Goal: Transaction & Acquisition: Subscribe to service/newsletter

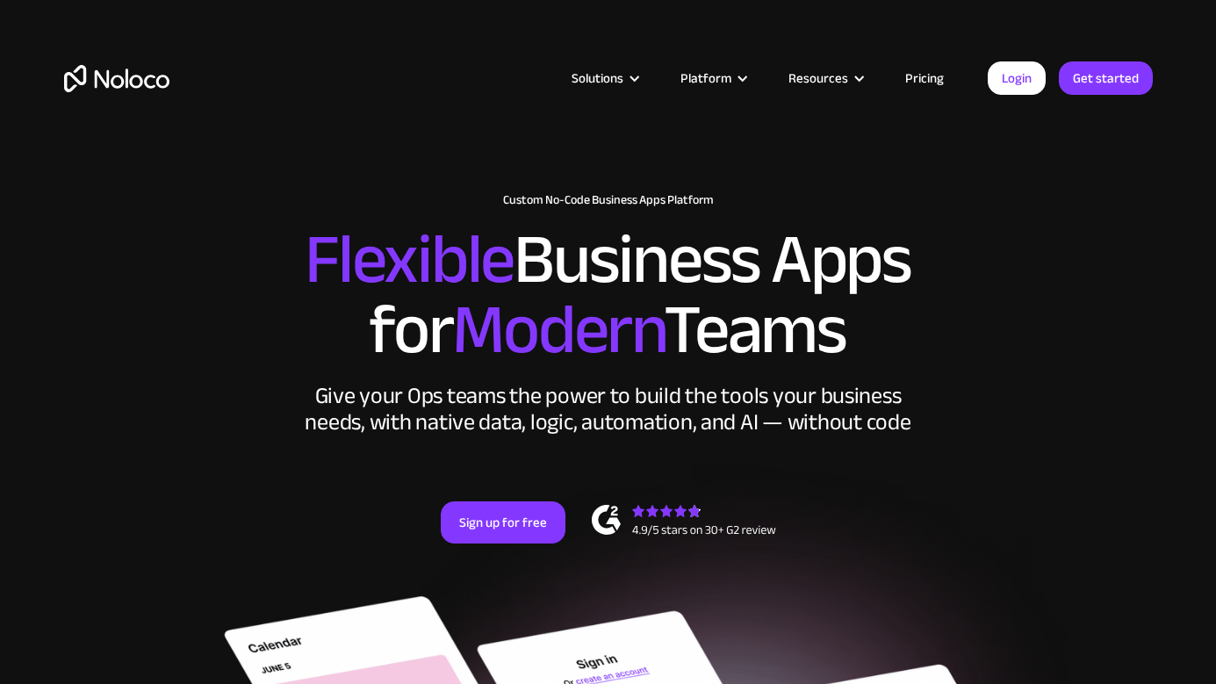
click at [1057, 274] on h2 "Flexible Business Apps for Modern Teams" at bounding box center [608, 295] width 1089 height 140
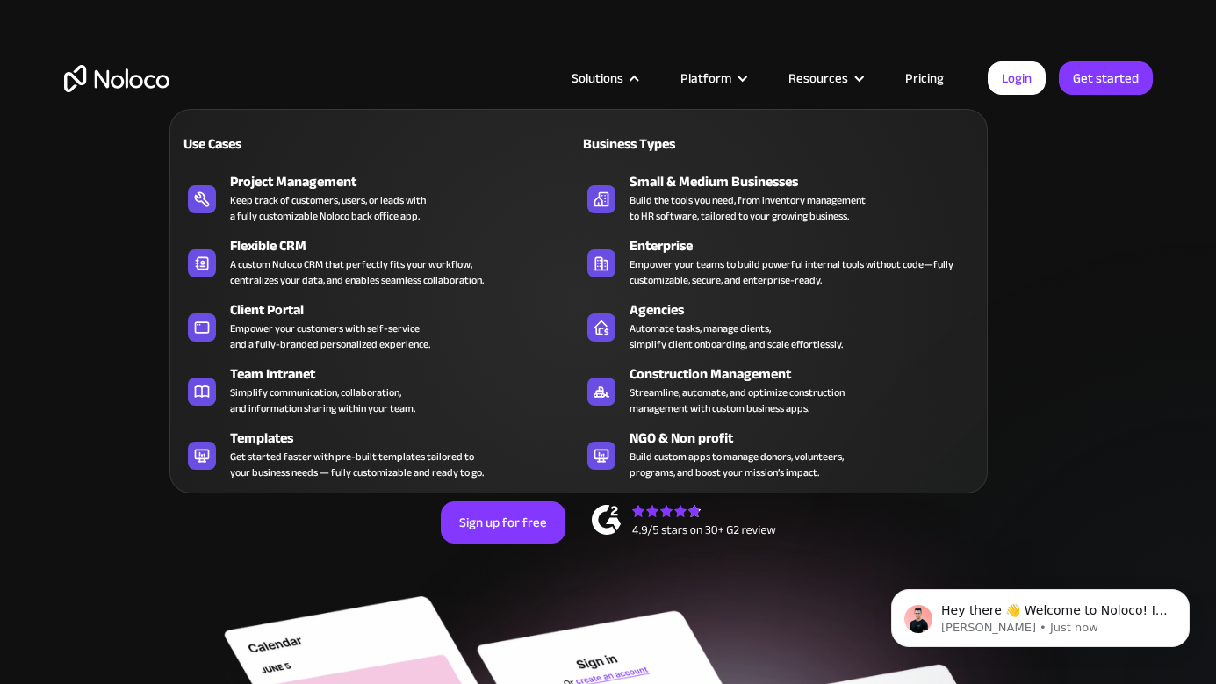
click at [621, 87] on nav "Use Cases Business Types Project Management Keep track of customers, users, or …" at bounding box center [578, 288] width 818 height 409
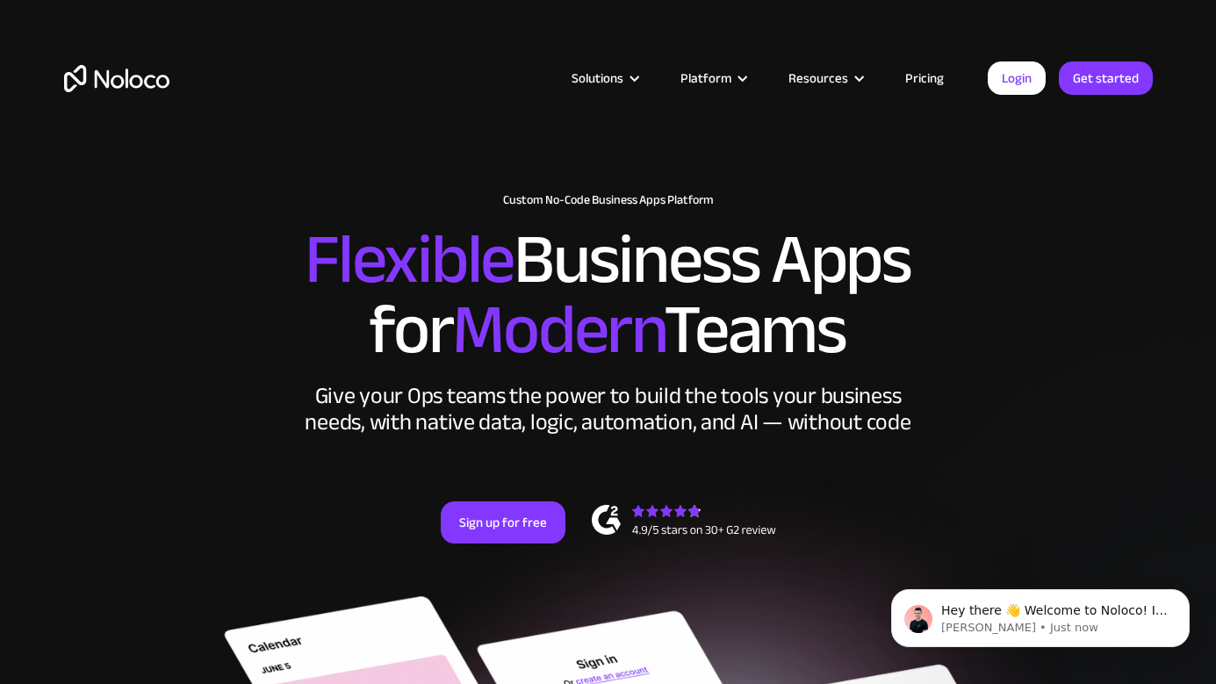
click at [1050, 189] on div "New: Connect Noloco to Stripe Custom No-Code Business Apps Platform Flexible Bu…" at bounding box center [609, 386] width 1124 height 421
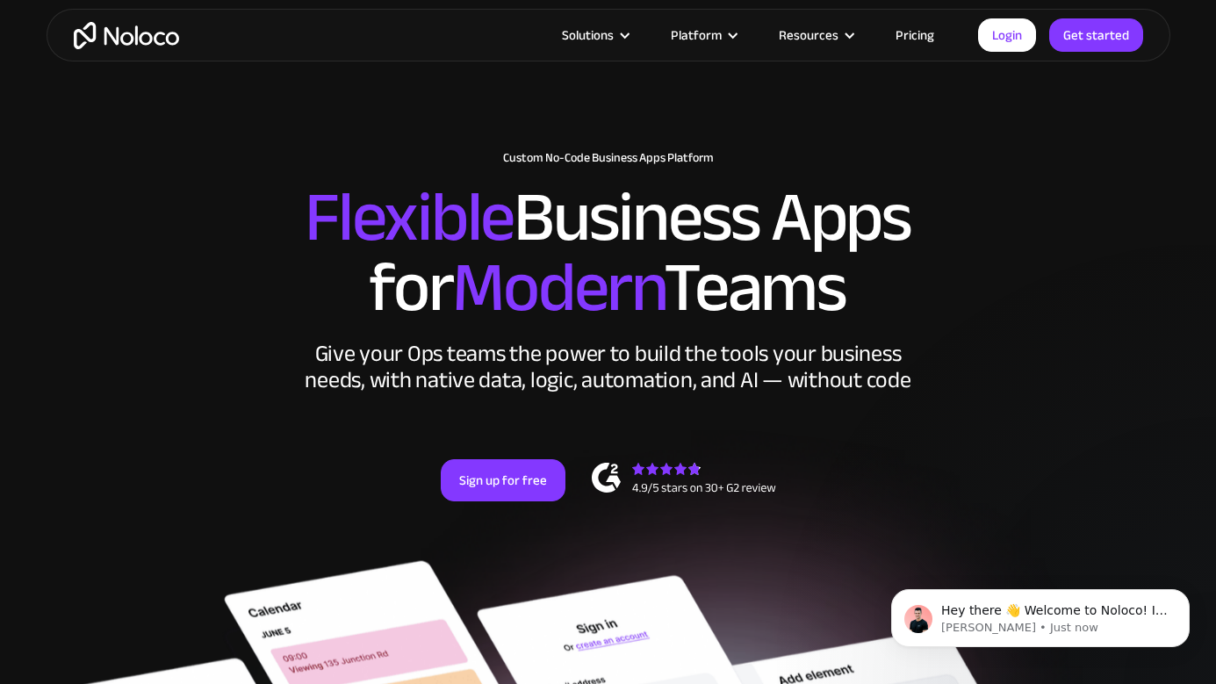
scroll to position [9, 0]
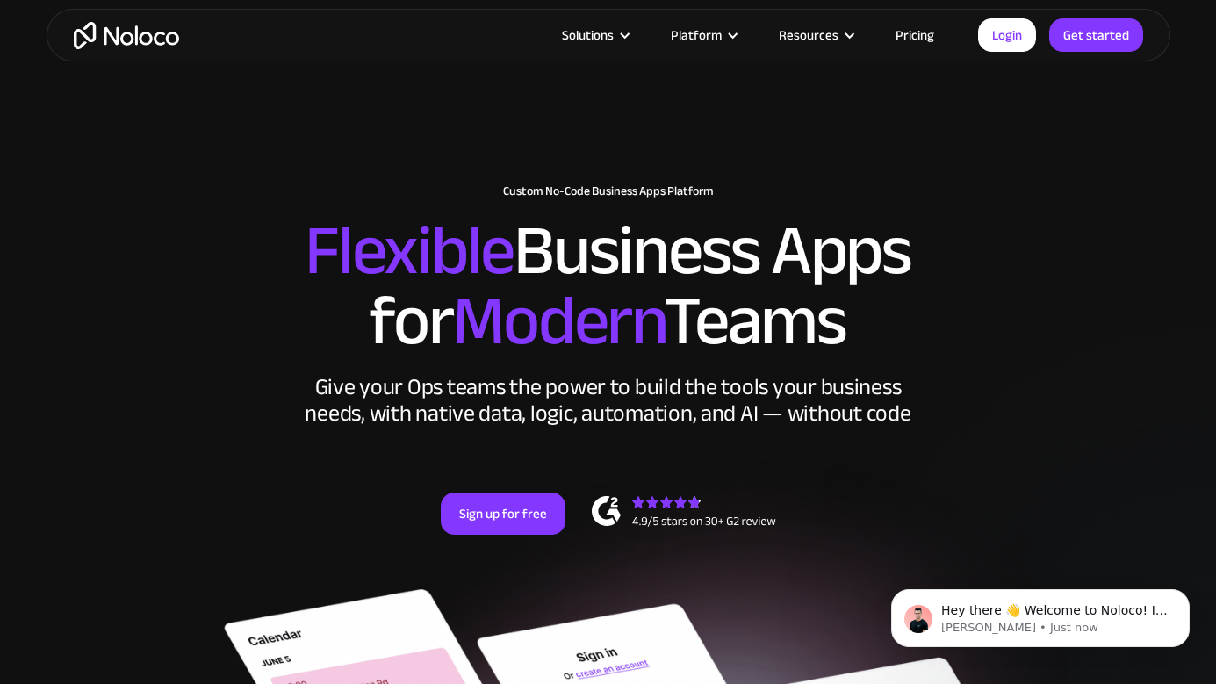
click at [1044, 144] on section "New: Connect Noloco to Stripe Custom No-Code Business Apps Platform Flexible Bu…" at bounding box center [608, 640] width 1216 height 1299
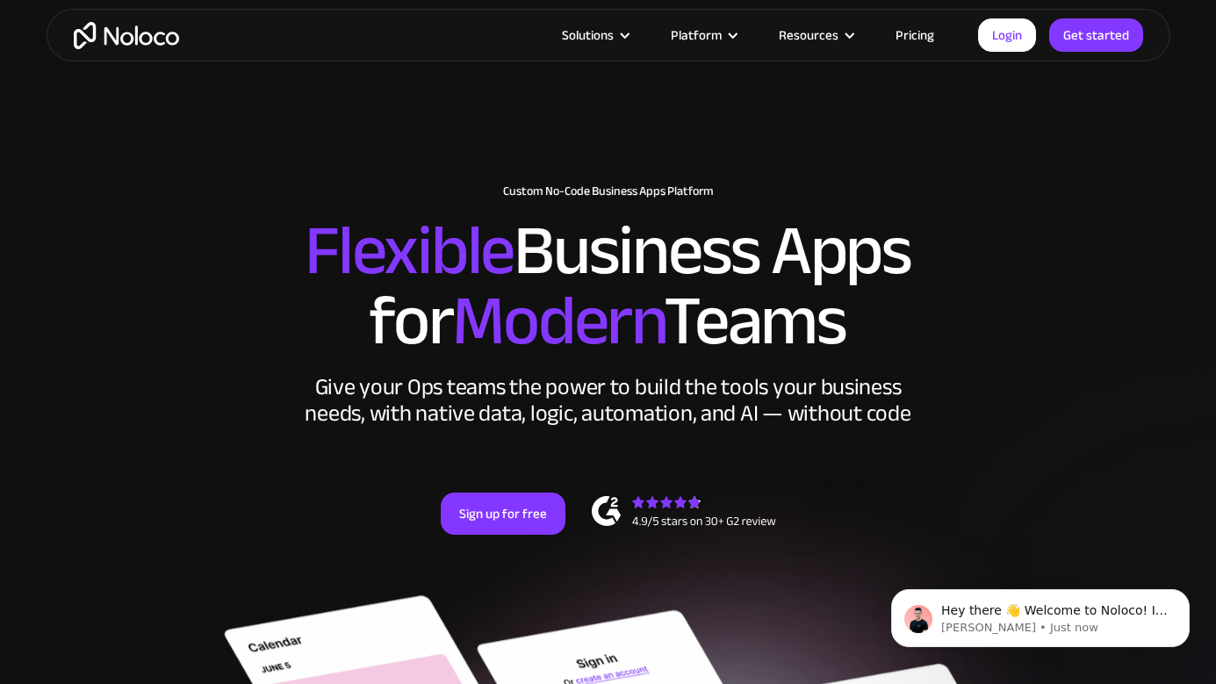
scroll to position [52, 0]
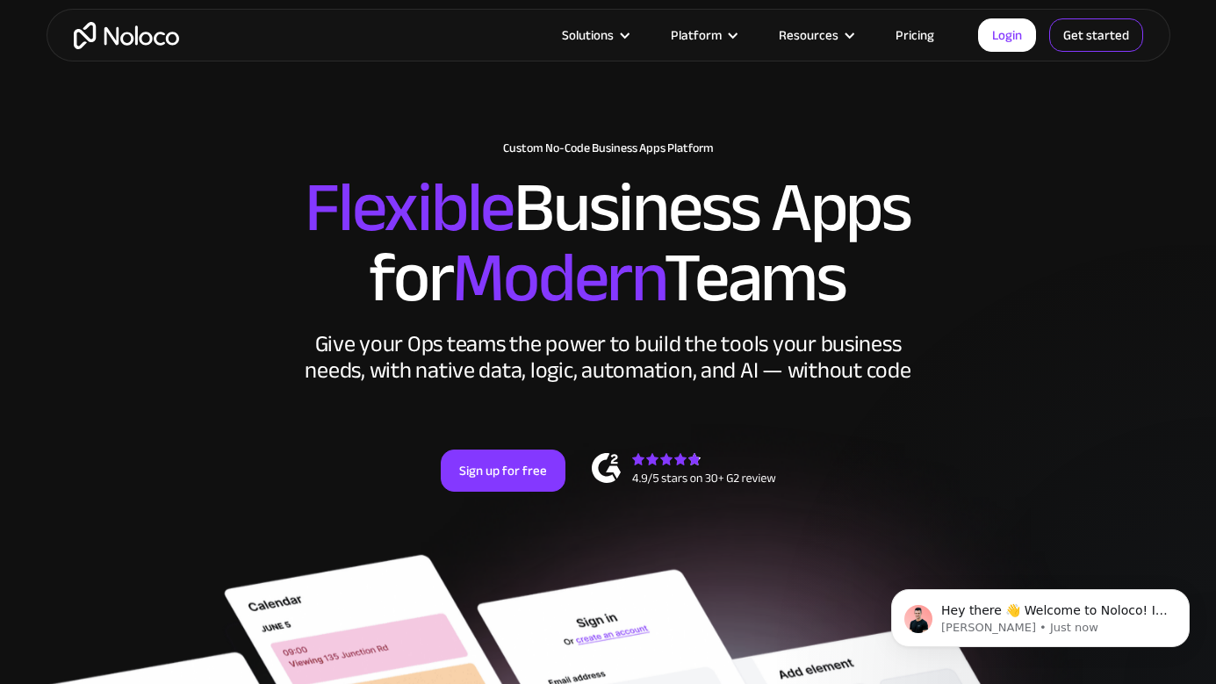
click at [0, 0] on link "Get started" at bounding box center [0, 0] width 0 height 0
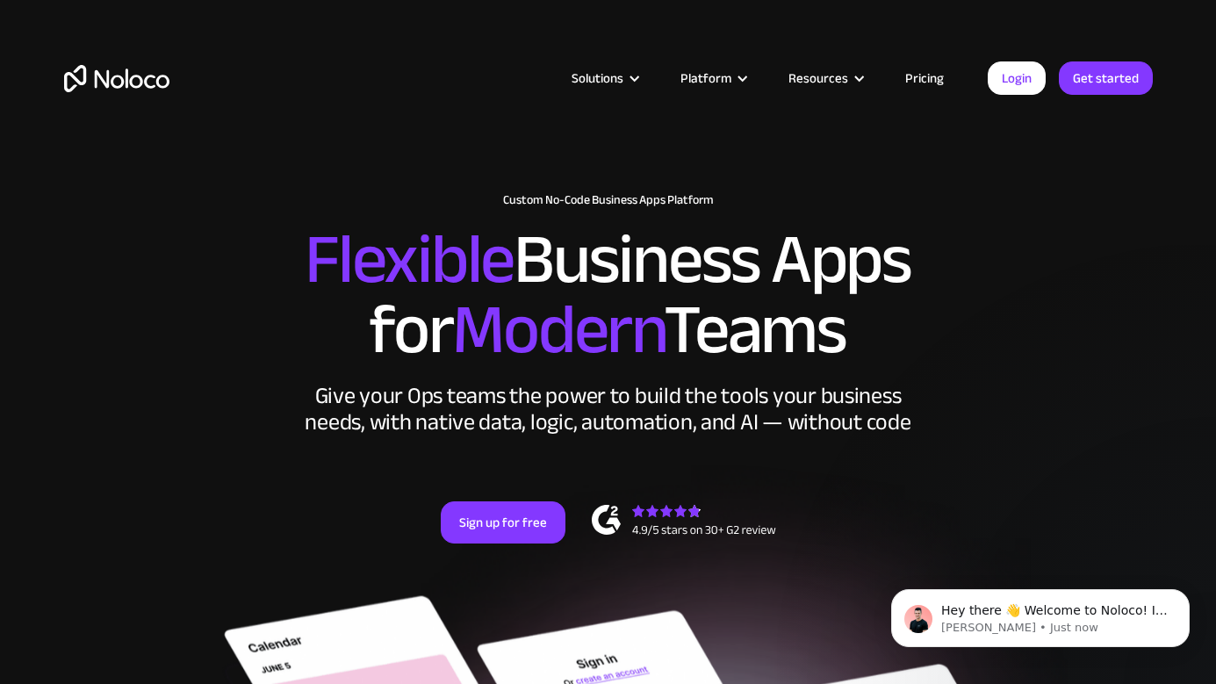
scroll to position [0, 0]
click at [918, 85] on link "Pricing" at bounding box center [924, 78] width 83 height 23
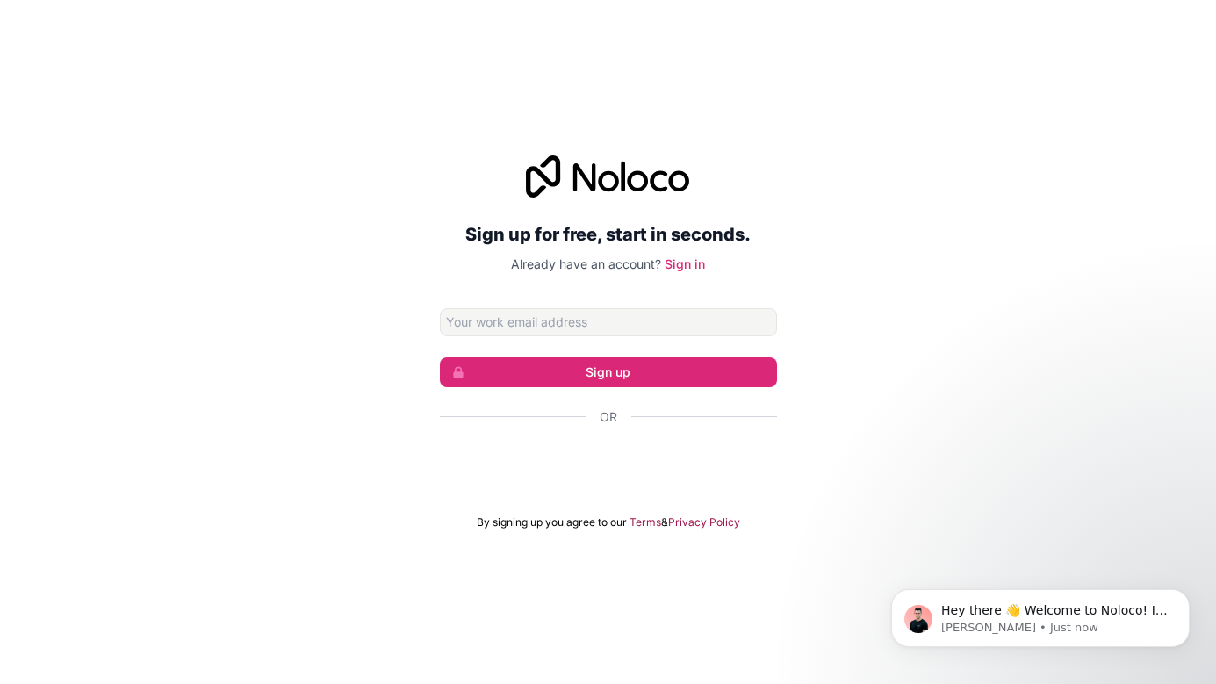
click at [849, 0] on div "Sign up for free, start in seconds. Already have an account? Sign in Sign up Or…" at bounding box center [608, 342] width 1216 height 684
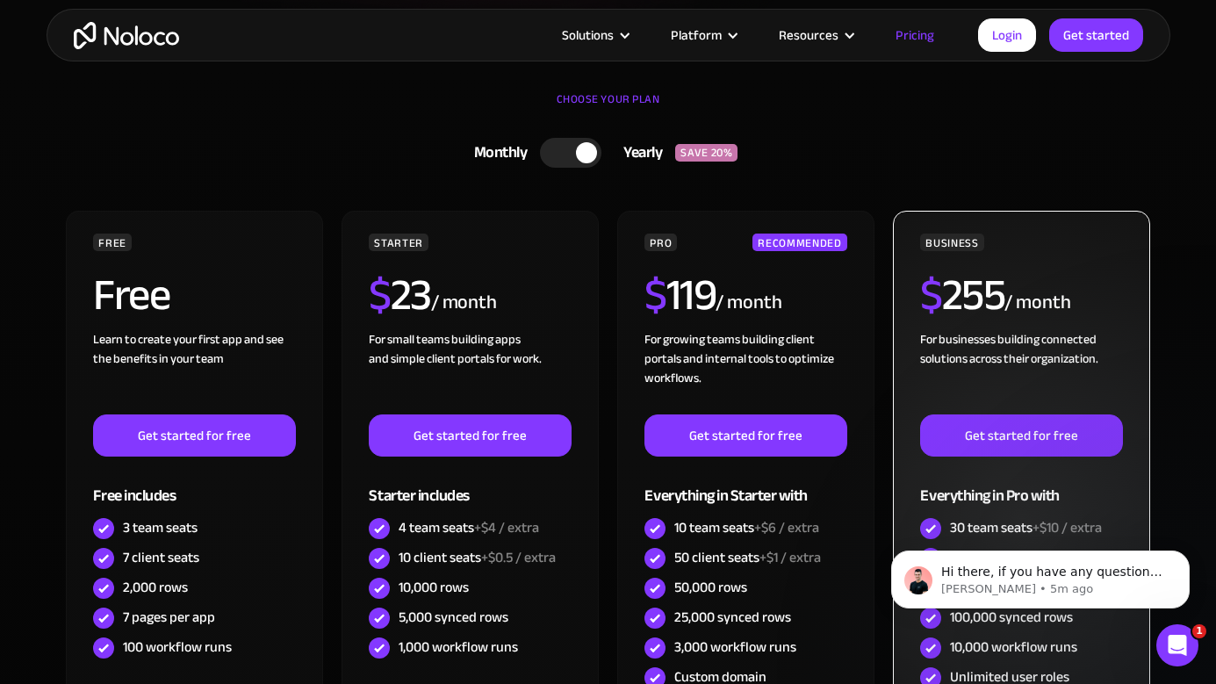
scroll to position [454, 0]
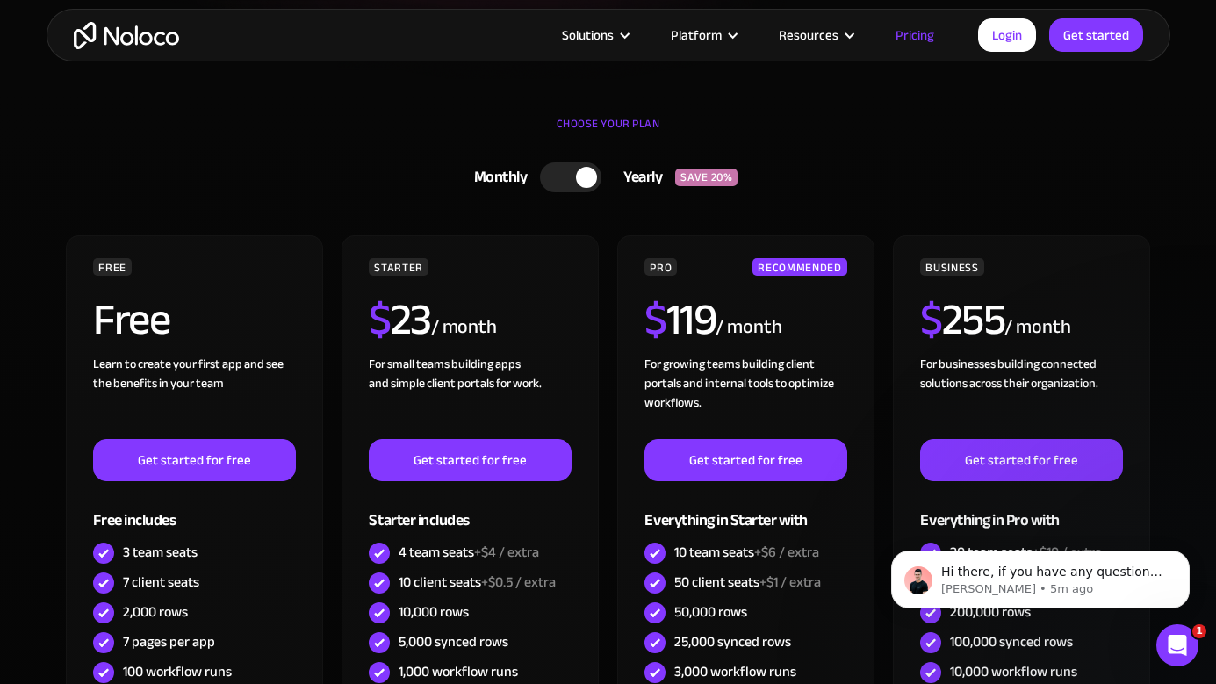
click at [573, 174] on div at bounding box center [570, 177] width 61 height 30
click at [573, 173] on div at bounding box center [577, 177] width 61 height 30
click at [573, 173] on div at bounding box center [570, 177] width 61 height 30
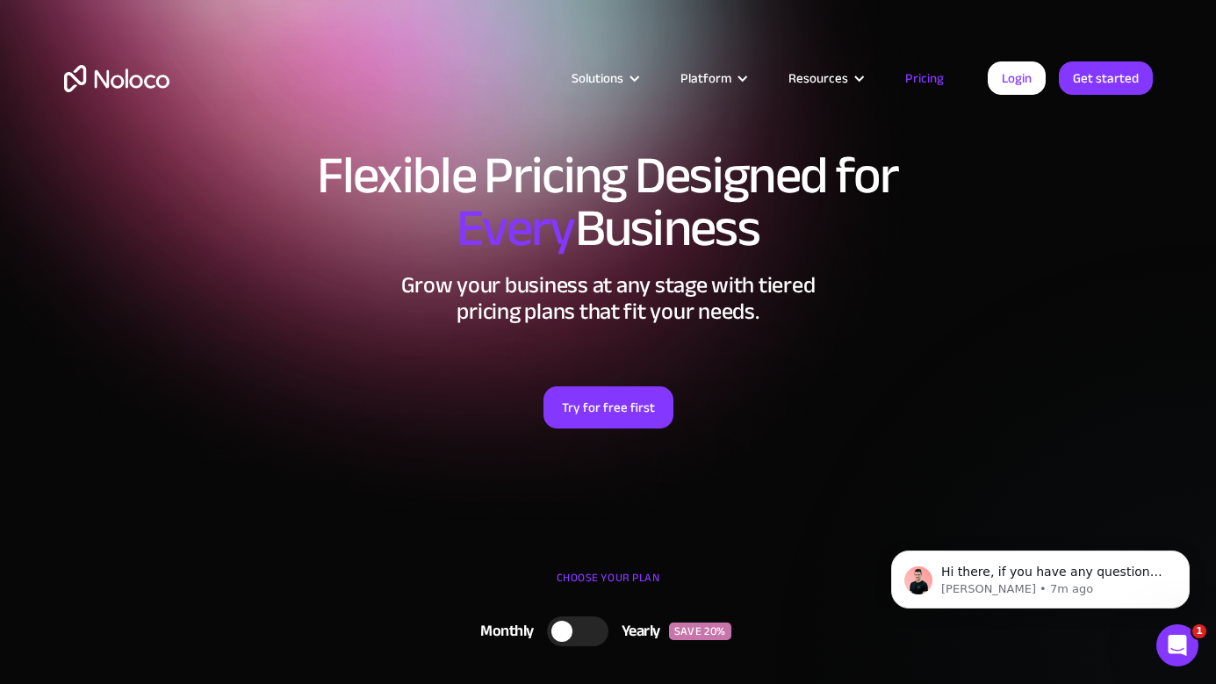
scroll to position [0, 0]
